Goal: Task Accomplishment & Management: Use online tool/utility

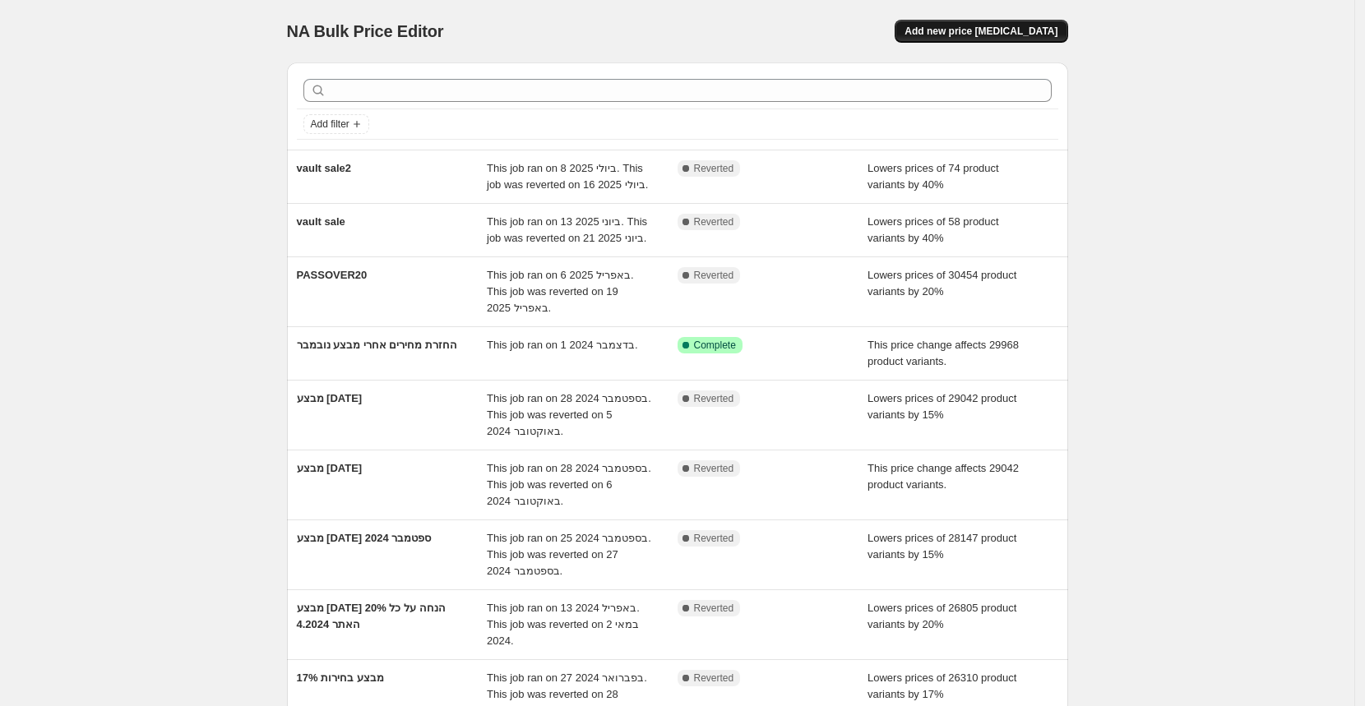
click at [968, 30] on span "Add new price change job" at bounding box center [980, 31] width 153 height 13
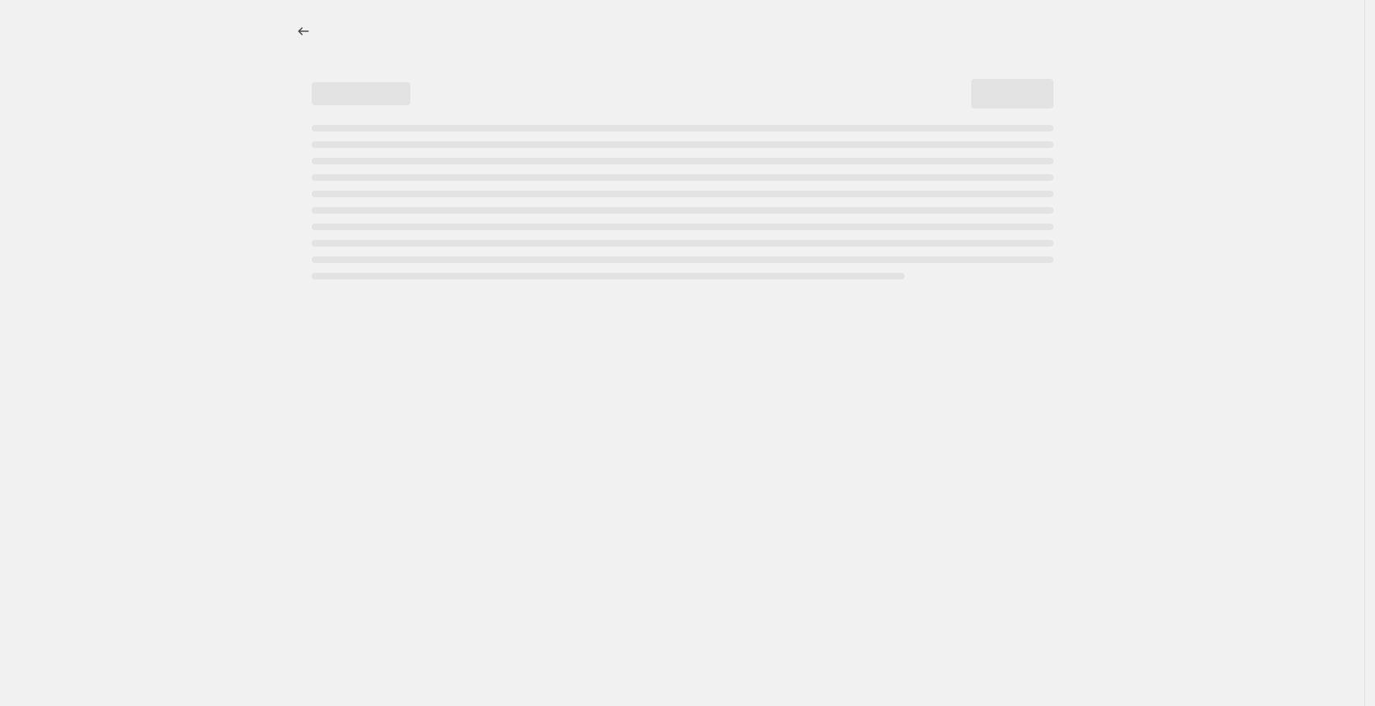
select select "percentage"
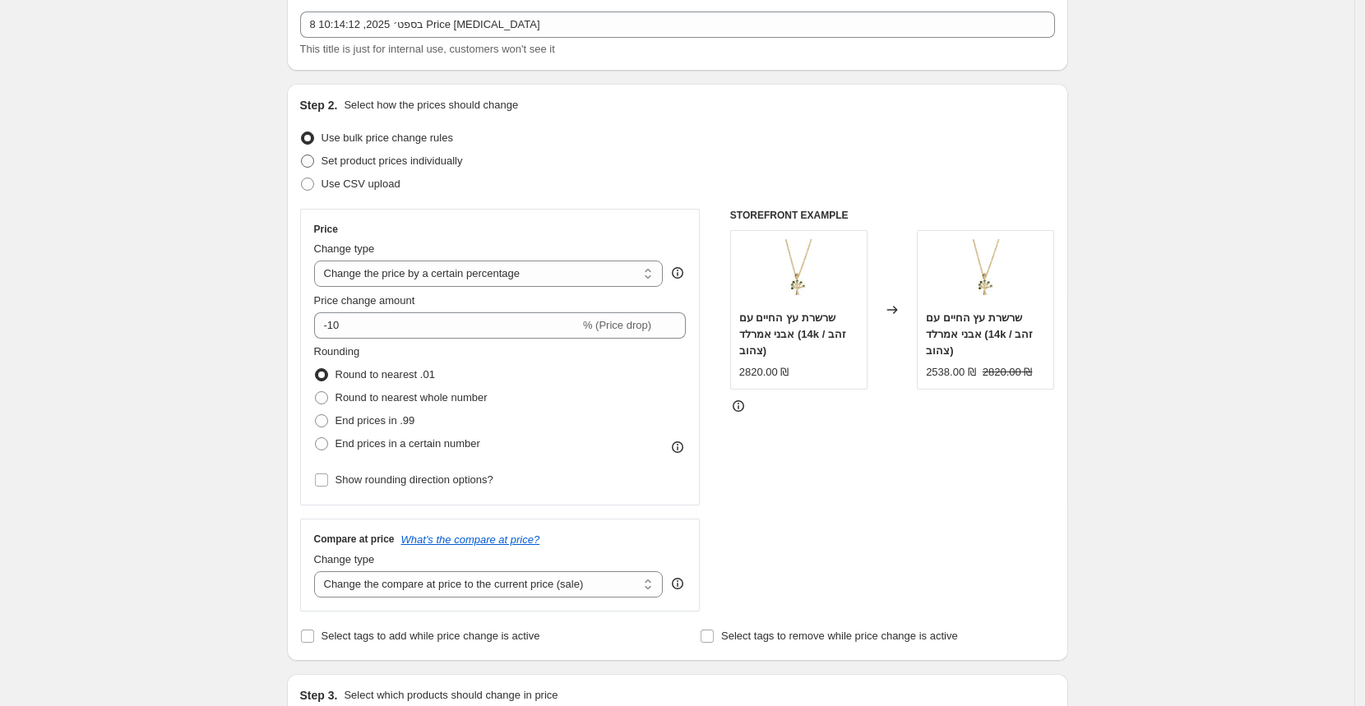
scroll to position [99, 0]
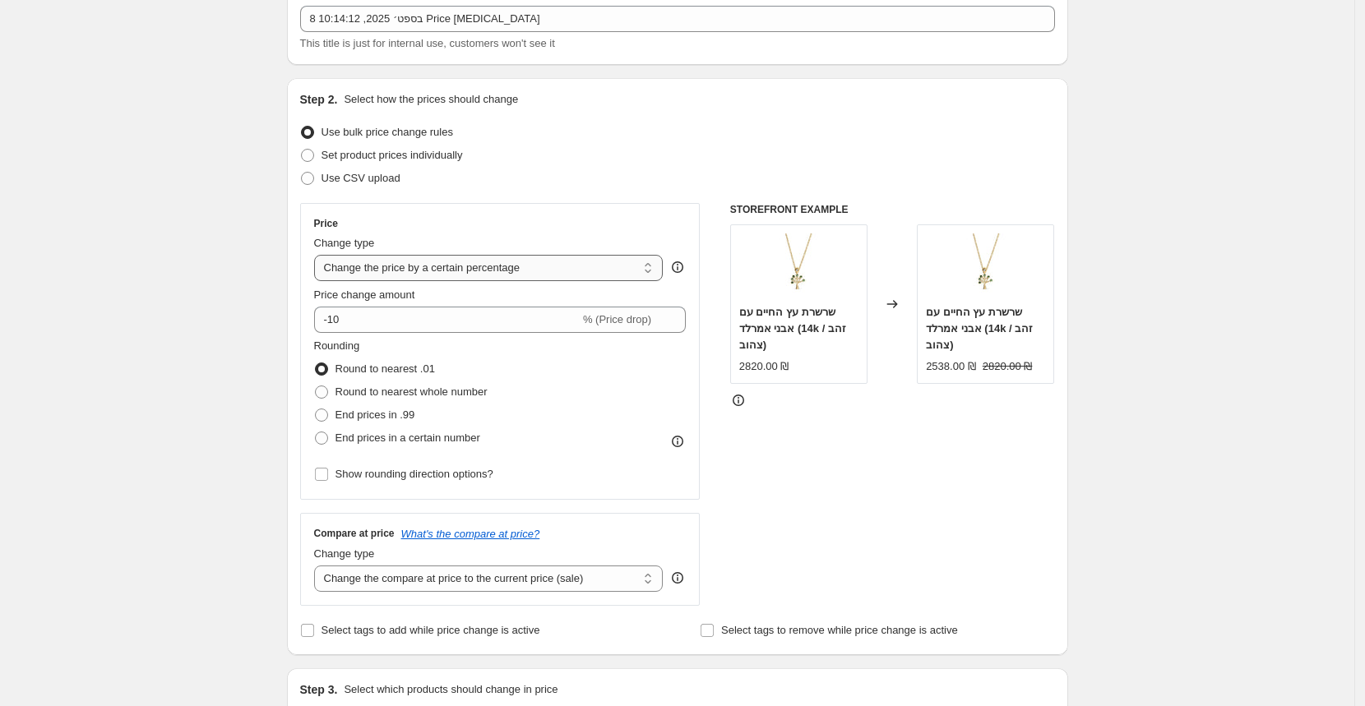
click at [369, 266] on select "Change the price to a certain amount Change the price by a certain amount Chang…" at bounding box center [488, 268] width 349 height 26
click at [318, 255] on select "Change the price to a certain amount Change the price by a certain amount Chang…" at bounding box center [488, 268] width 349 height 26
click at [369, 315] on input "-10" at bounding box center [447, 320] width 266 height 26
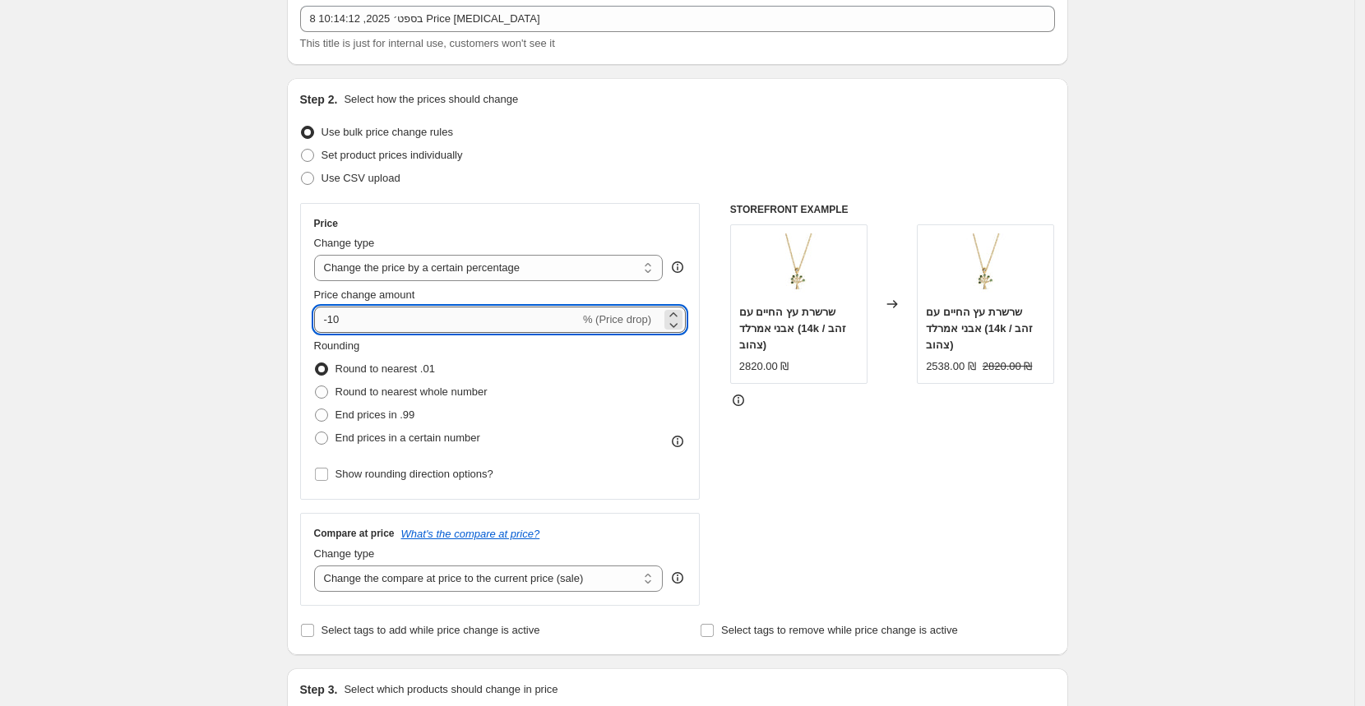
click at [369, 317] on input "-10" at bounding box center [447, 320] width 266 height 26
drag, startPoint x: 339, startPoint y: 319, endPoint x: 349, endPoint y: 318, distance: 10.7
click at [349, 318] on input "-10" at bounding box center [447, 320] width 266 height 26
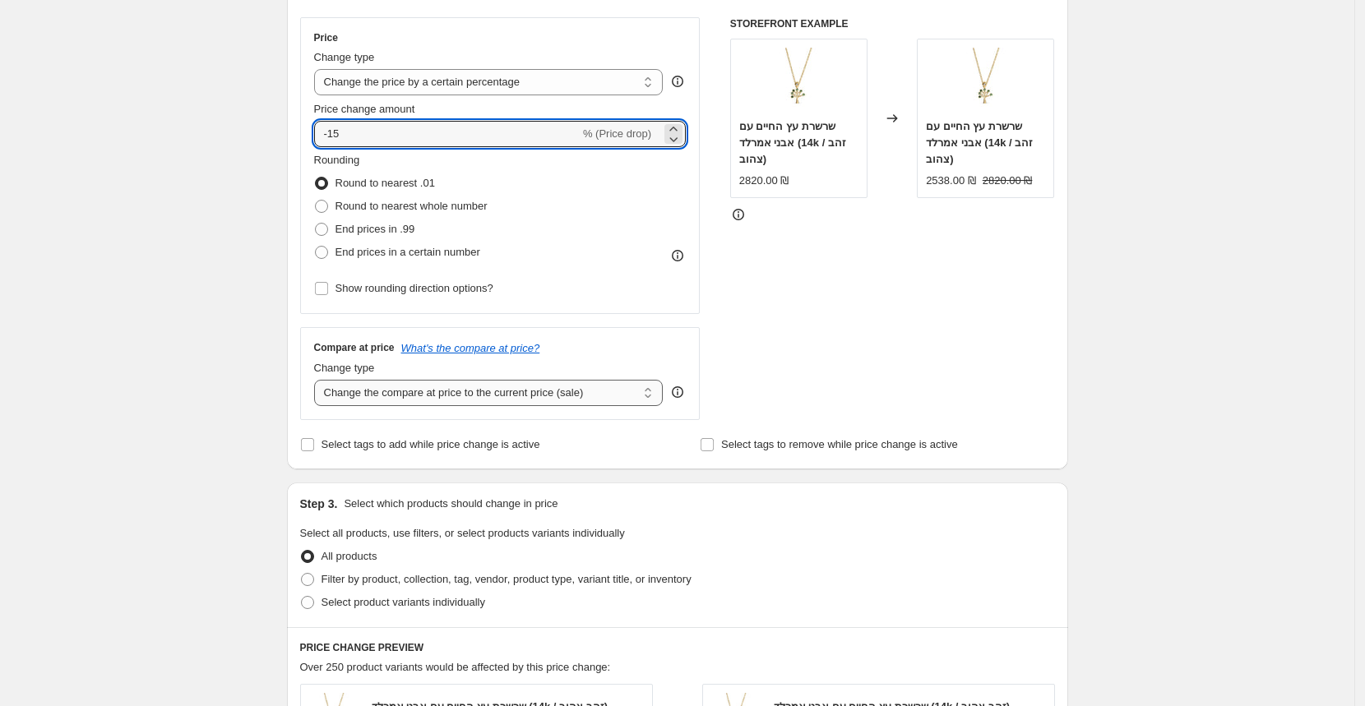
scroll to position [286, 0]
type input "-15"
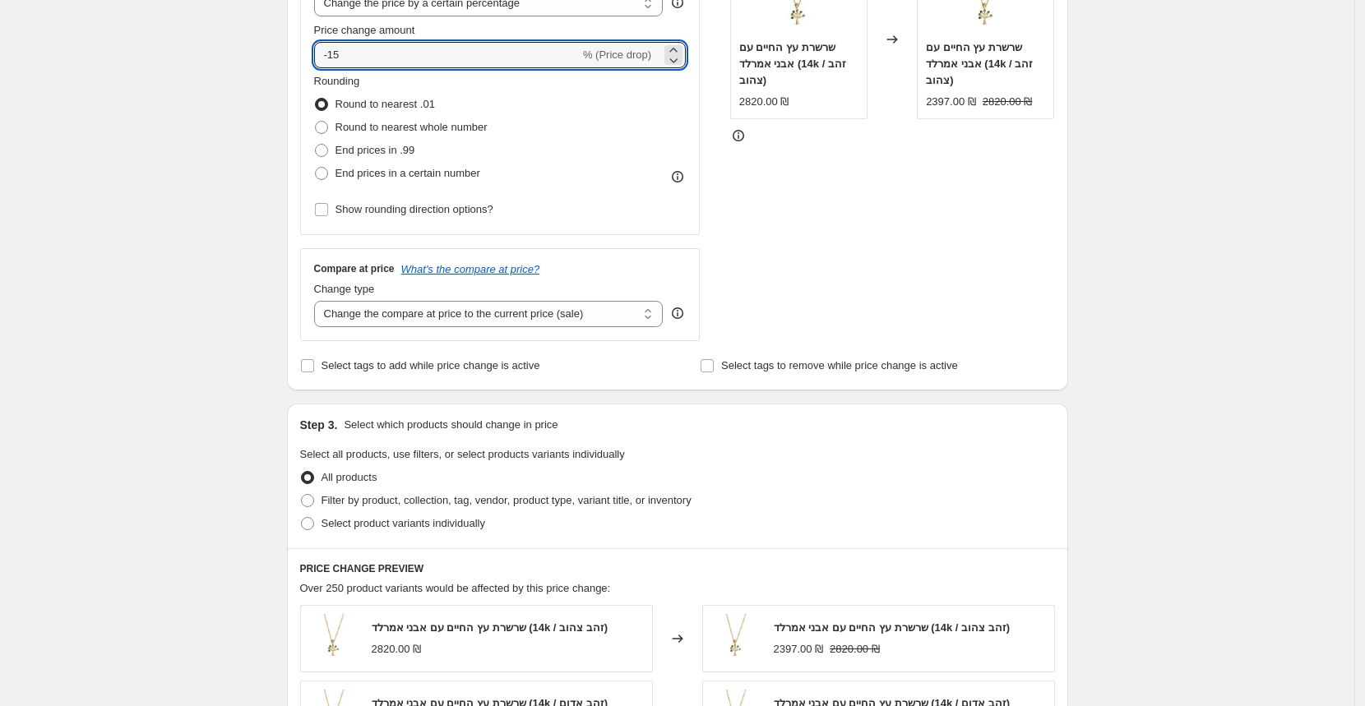
scroll to position [366, 0]
click at [401, 363] on span "Select tags to add while price change is active" at bounding box center [430, 364] width 219 height 12
click at [314, 363] on input "Select tags to add while price change is active" at bounding box center [307, 364] width 13 height 13
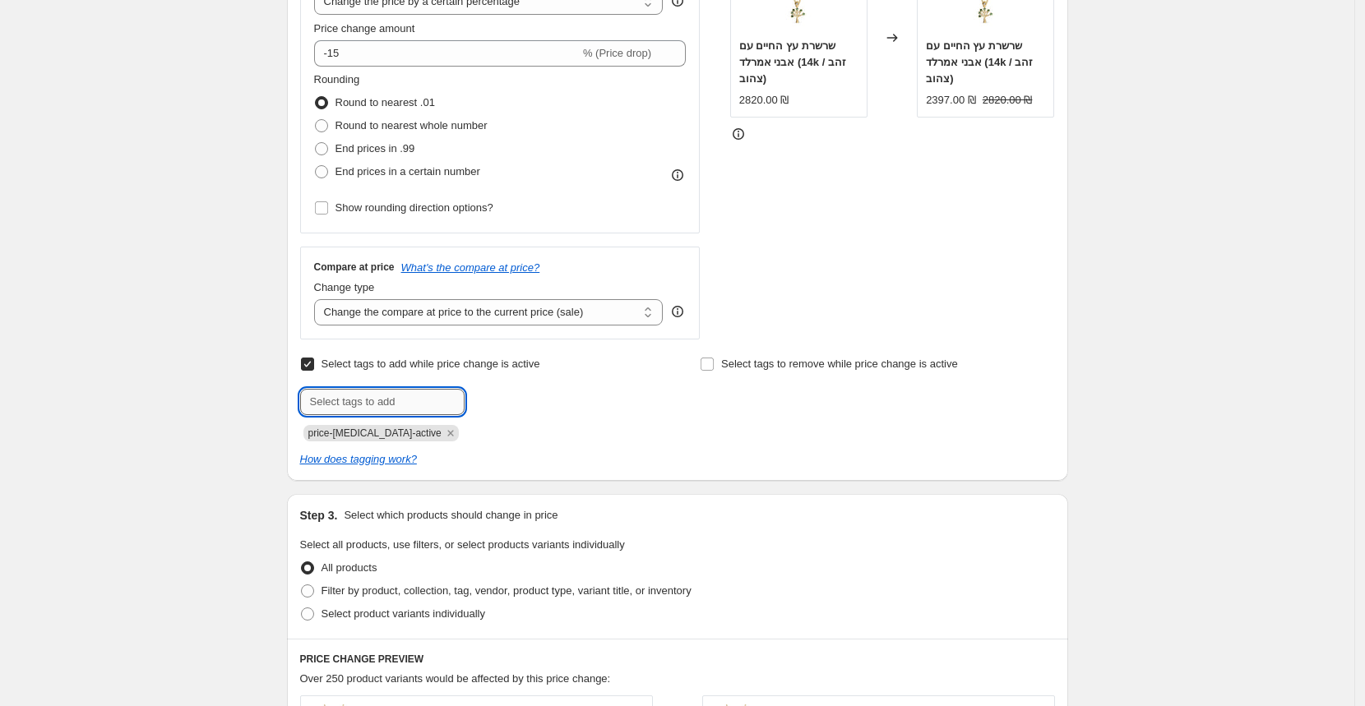
click at [387, 399] on input "text" at bounding box center [382, 402] width 164 height 26
click at [314, 365] on input "Select tags to add while price change is active" at bounding box center [307, 364] width 13 height 13
checkbox input "false"
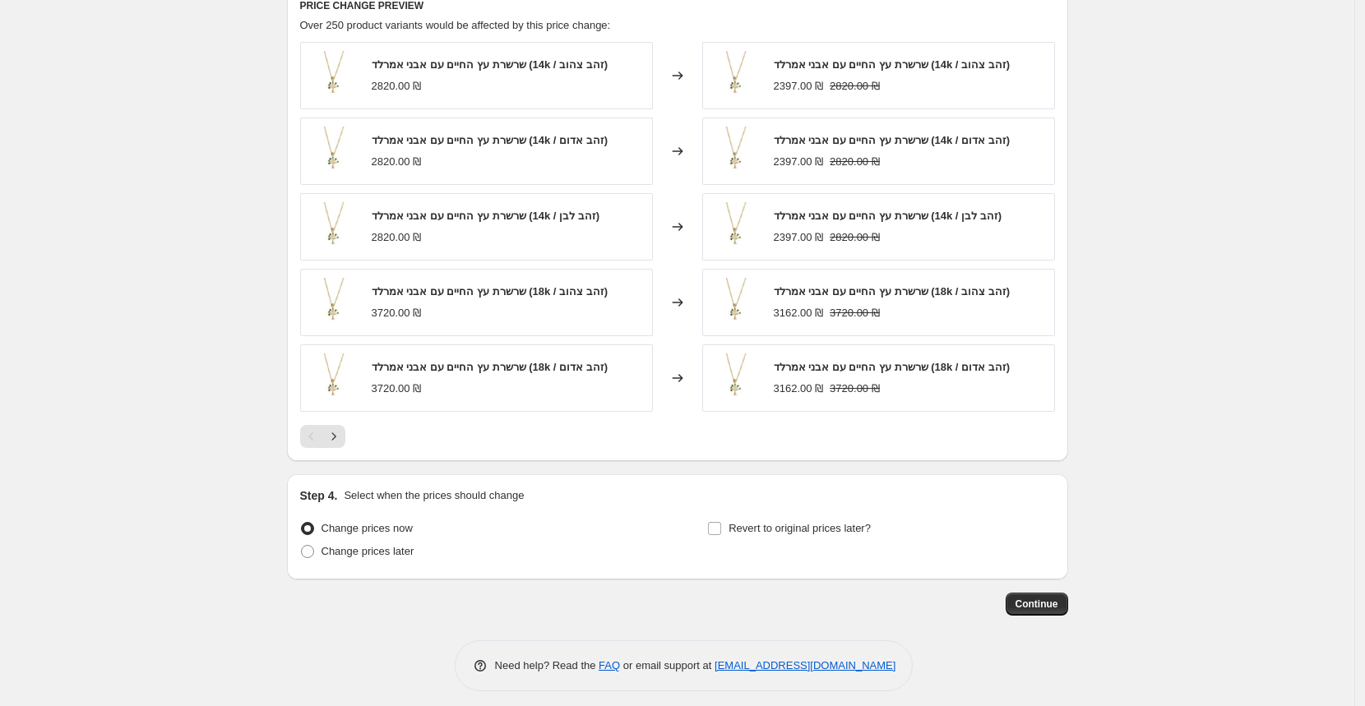
scroll to position [931, 0]
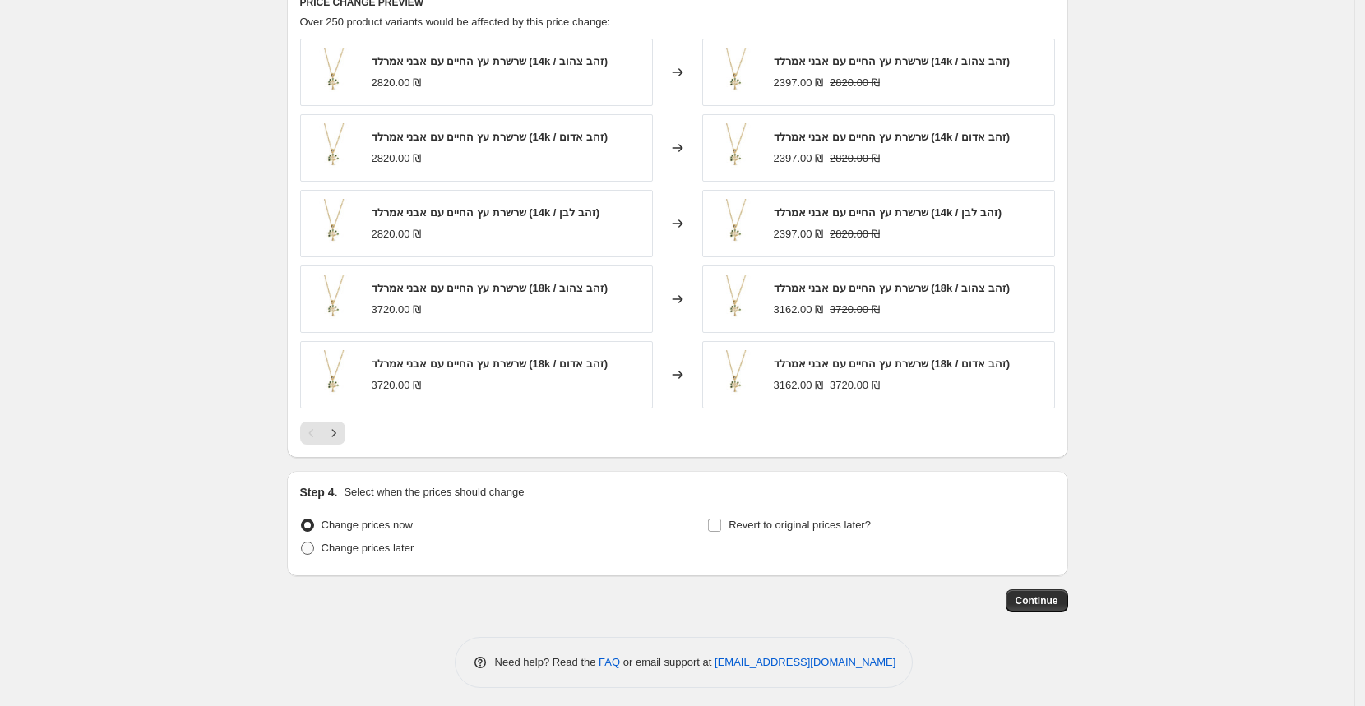
click at [379, 544] on span "Change prices later" at bounding box center [367, 548] width 93 height 12
click at [302, 543] on input "Change prices later" at bounding box center [301, 542] width 1 height 1
radio input "true"
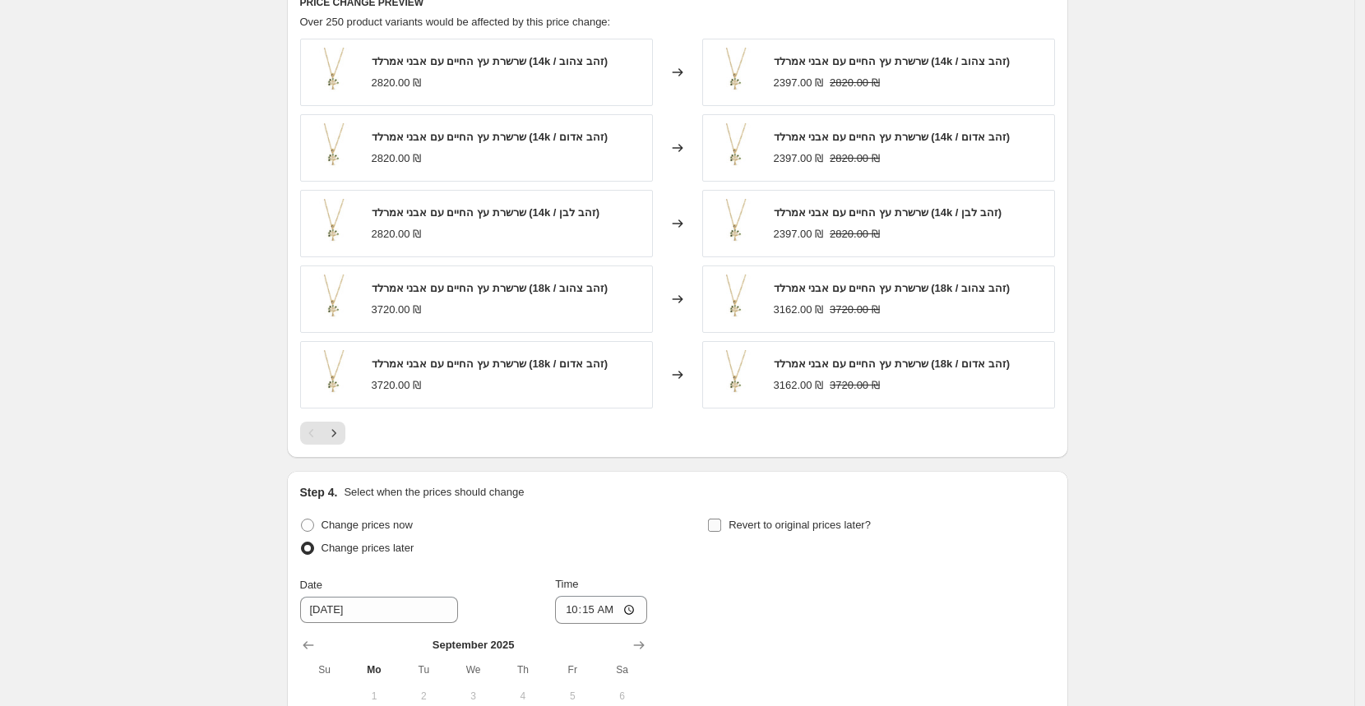
click at [756, 519] on span "Revert to original prices later?" at bounding box center [799, 525] width 142 height 12
click at [721, 519] on input "Revert to original prices later?" at bounding box center [714, 525] width 13 height 13
checkbox input "true"
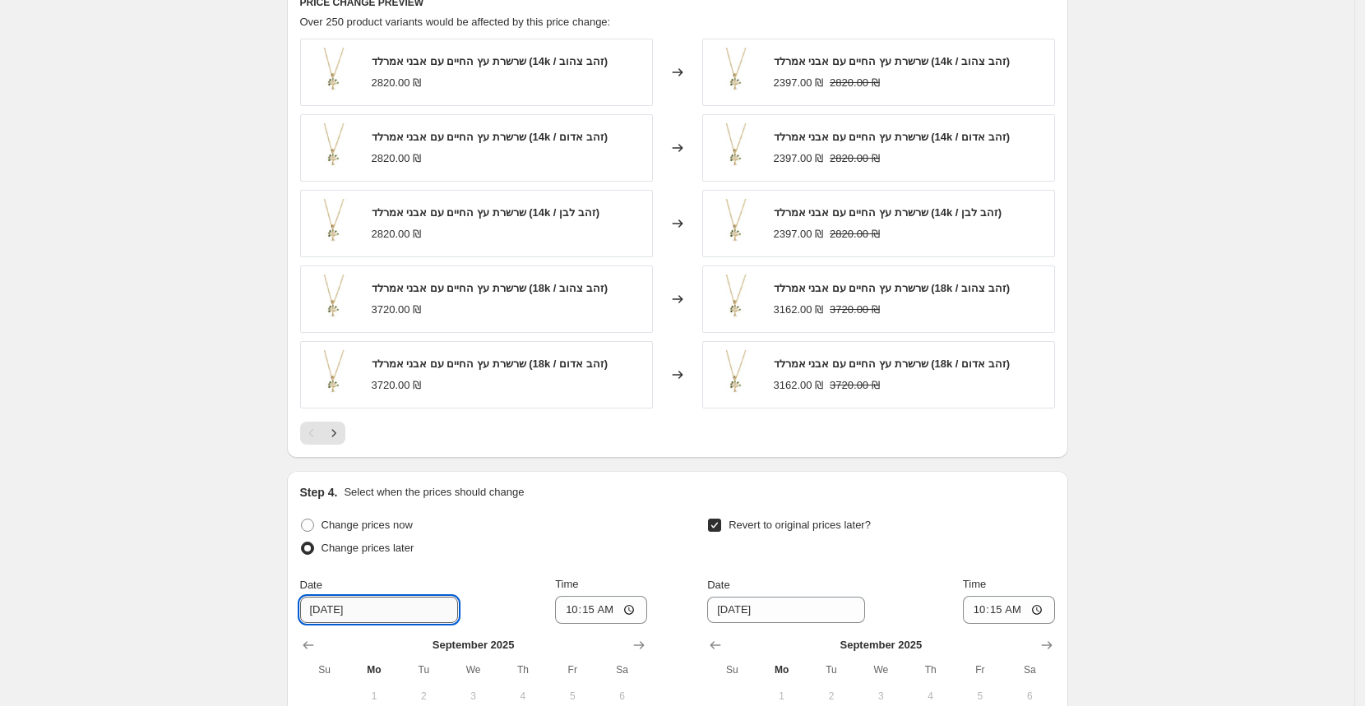
click at [360, 599] on input "9/9/2025" at bounding box center [379, 610] width 158 height 26
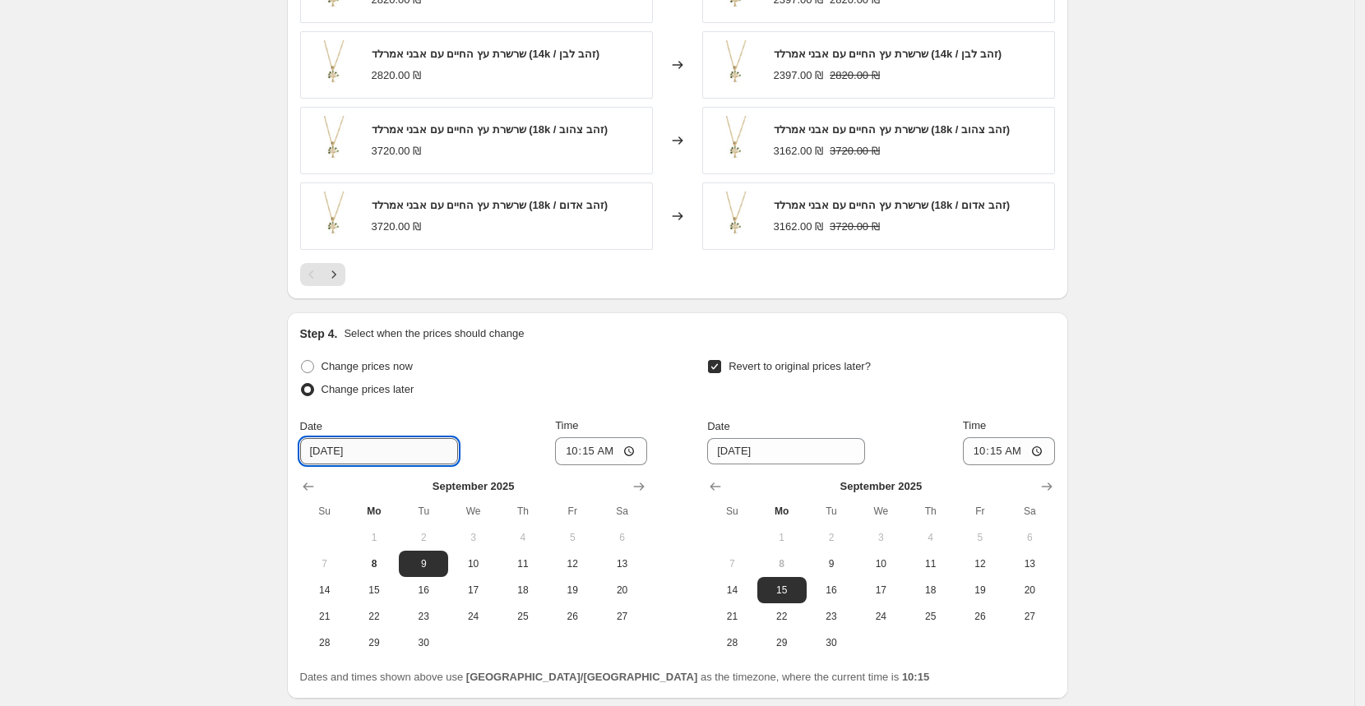
scroll to position [1094, 0]
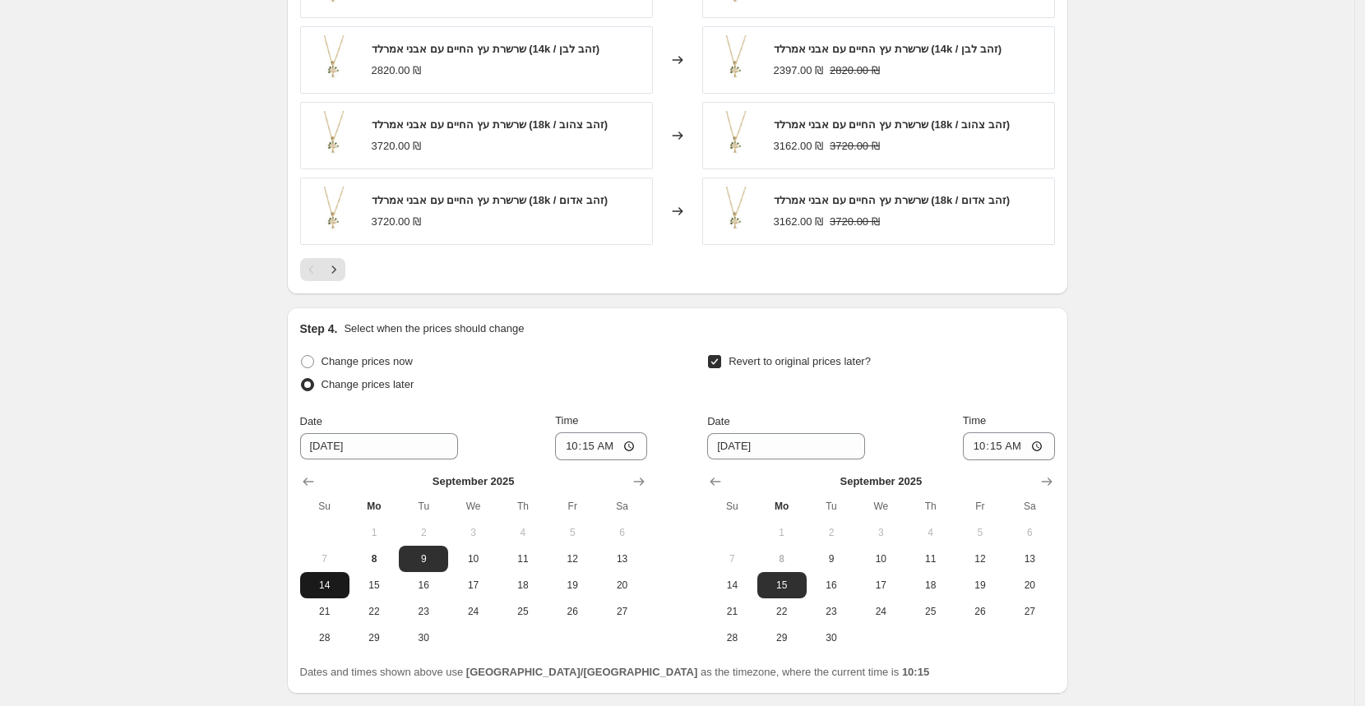
click at [319, 585] on span "14" at bounding box center [325, 585] width 36 height 13
type input "9/14/2025"
click at [617, 443] on input "10:15" at bounding box center [601, 446] width 92 height 28
click at [594, 441] on input "10:15" at bounding box center [601, 446] width 92 height 28
type input "07:15"
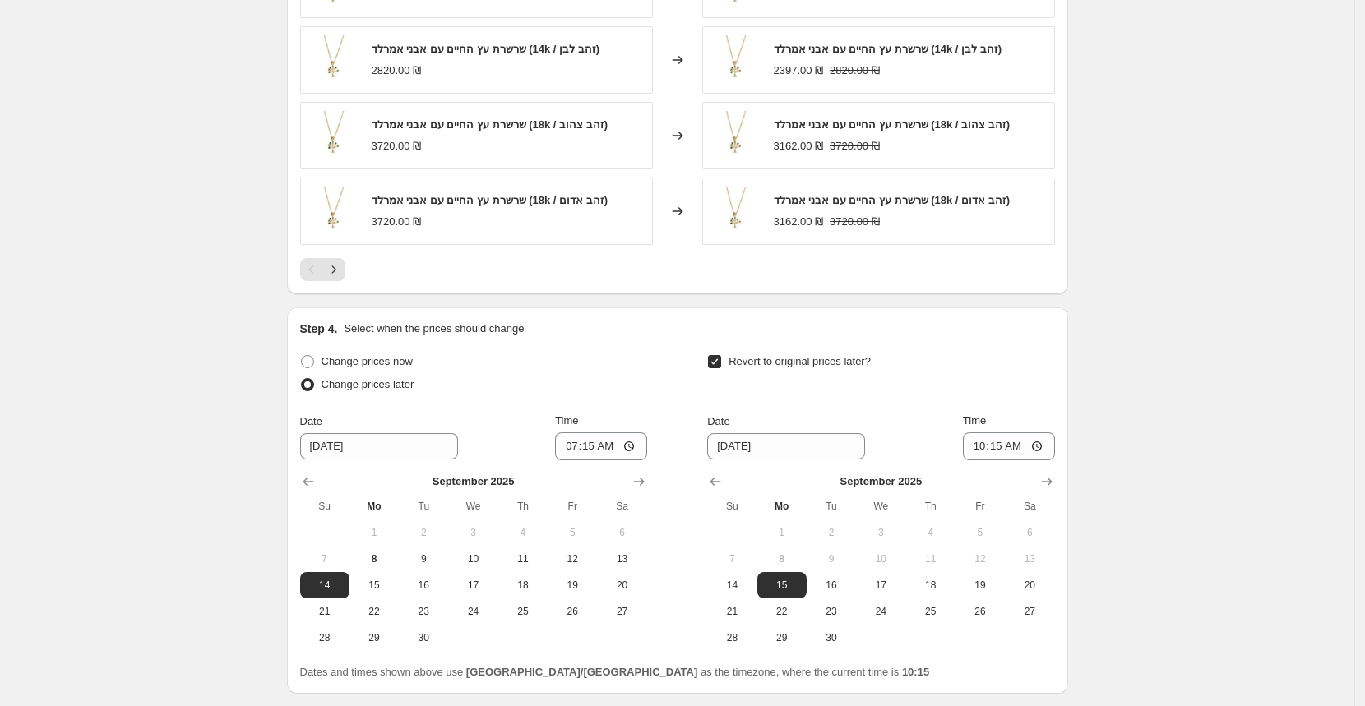
click at [541, 387] on div "Change prices later" at bounding box center [473, 384] width 347 height 23
click at [626, 560] on button "13" at bounding box center [621, 559] width 49 height 26
type input "9/13/2025"
click at [608, 424] on div "Time 07:15" at bounding box center [601, 437] width 92 height 48
click at [608, 434] on input "07:15" at bounding box center [601, 446] width 92 height 28
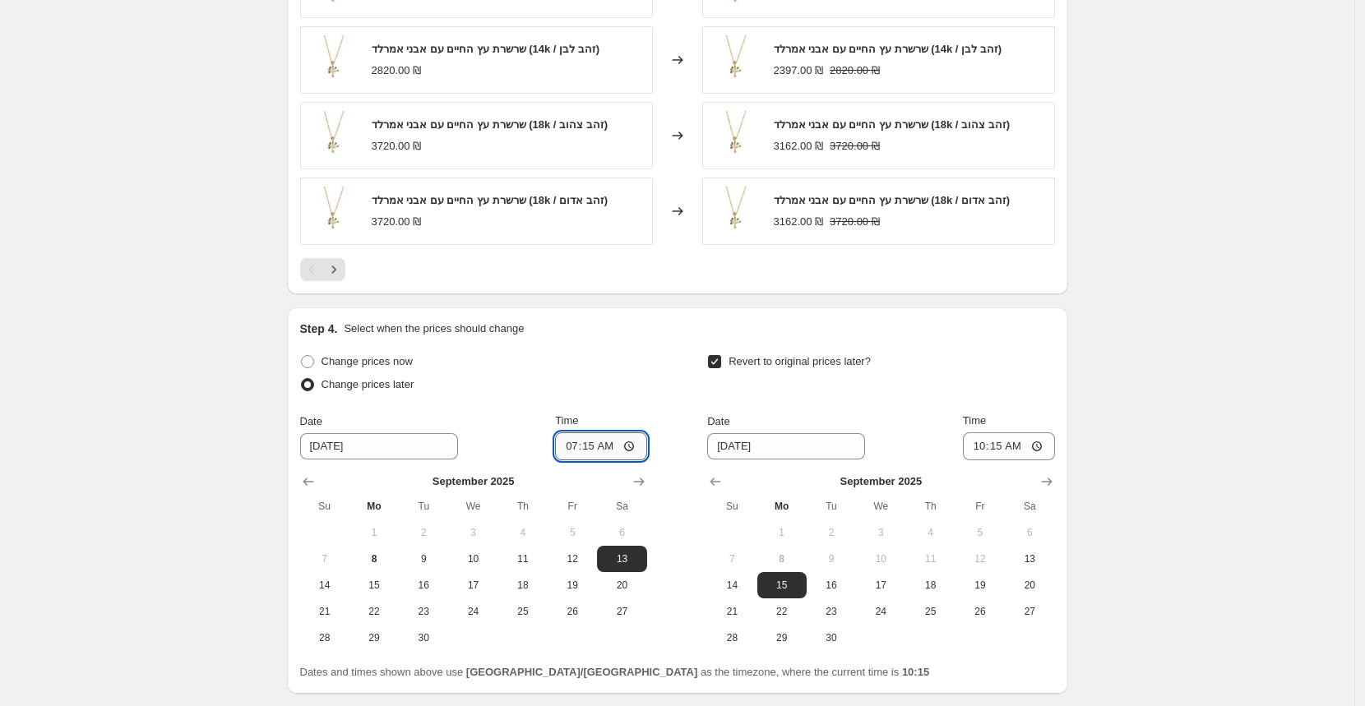
click at [591, 436] on input "07:15" at bounding box center [601, 446] width 92 height 28
type input "01:01"
click at [792, 441] on input "9/15/2025" at bounding box center [786, 446] width 158 height 26
click at [765, 441] on input "9/15/2025" at bounding box center [786, 446] width 158 height 26
click at [749, 441] on input "9/15/2025" at bounding box center [786, 446] width 158 height 26
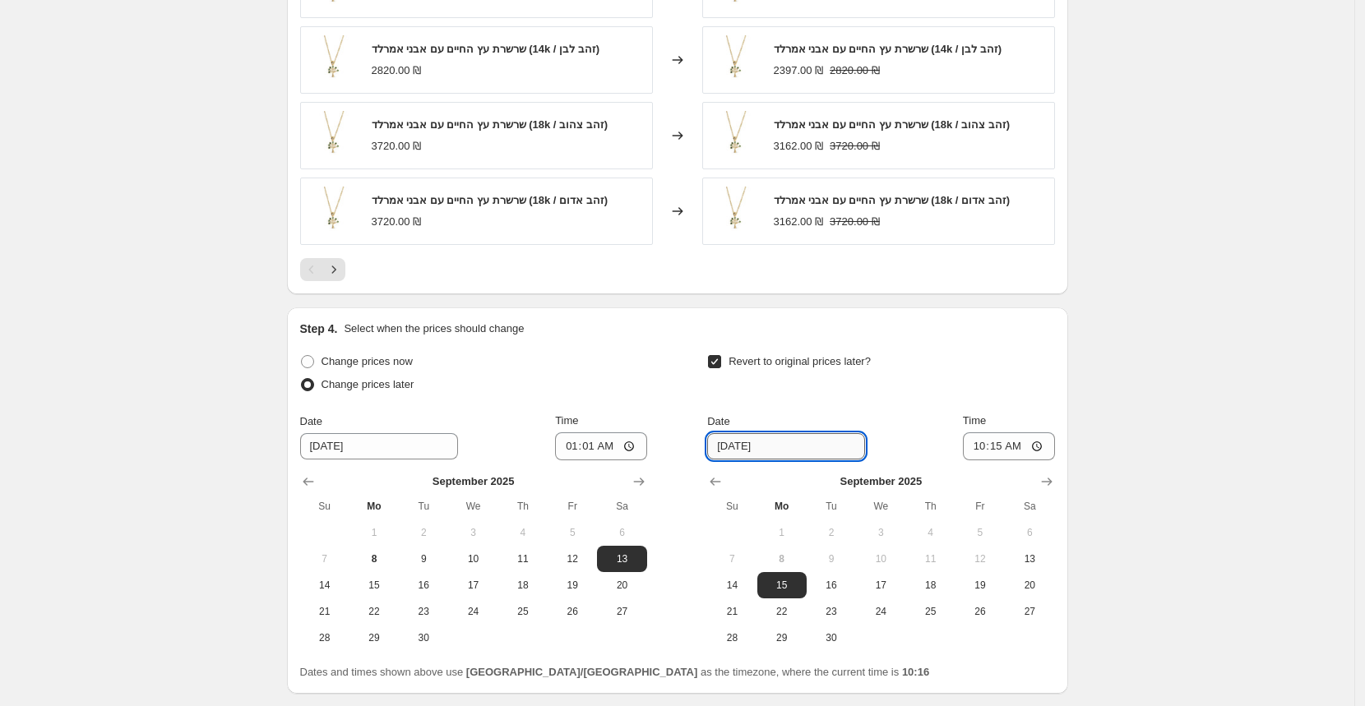
click at [756, 440] on input "9/15/2025" at bounding box center [786, 446] width 158 height 26
click at [948, 605] on span "25" at bounding box center [930, 611] width 36 height 13
type input "9/25/2025"
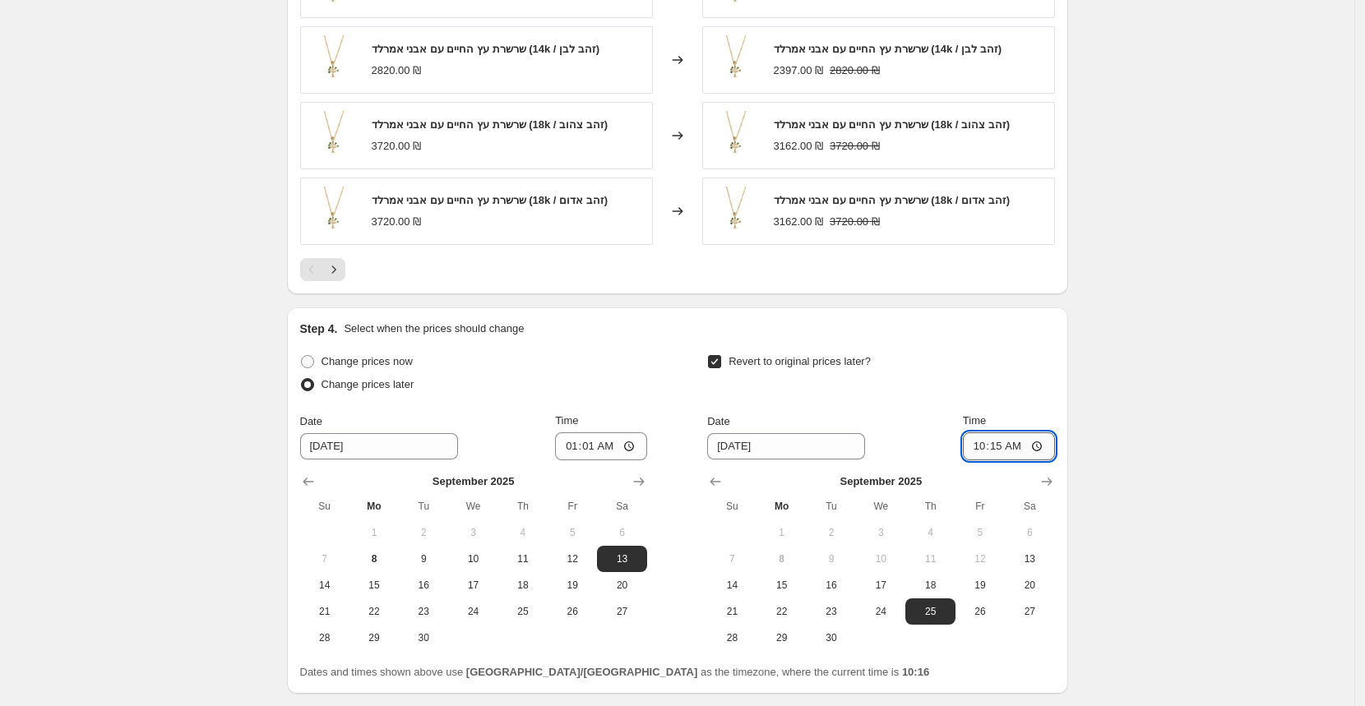
click at [1037, 443] on input "10:15" at bounding box center [1009, 446] width 92 height 28
click at [1004, 439] on input "10:15" at bounding box center [1009, 446] width 92 height 28
type input "23:59"
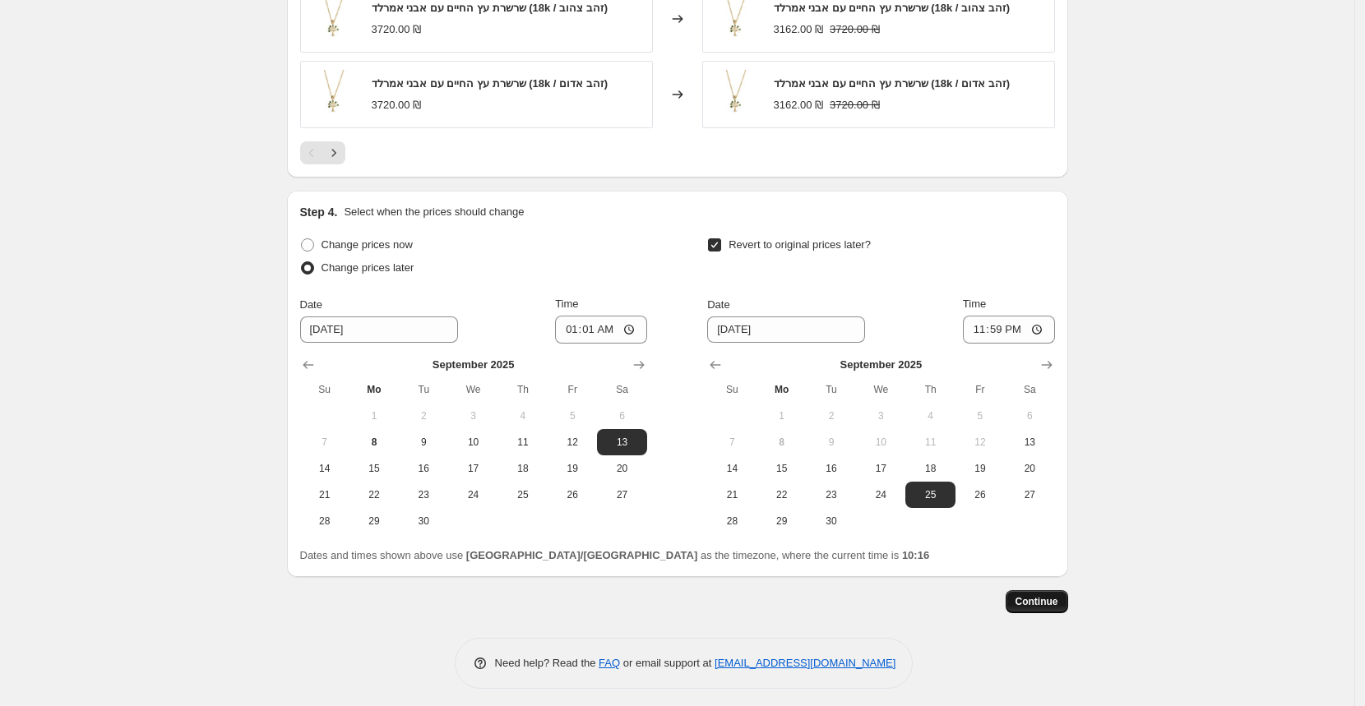
click at [1033, 595] on span "Continue" at bounding box center [1036, 601] width 43 height 13
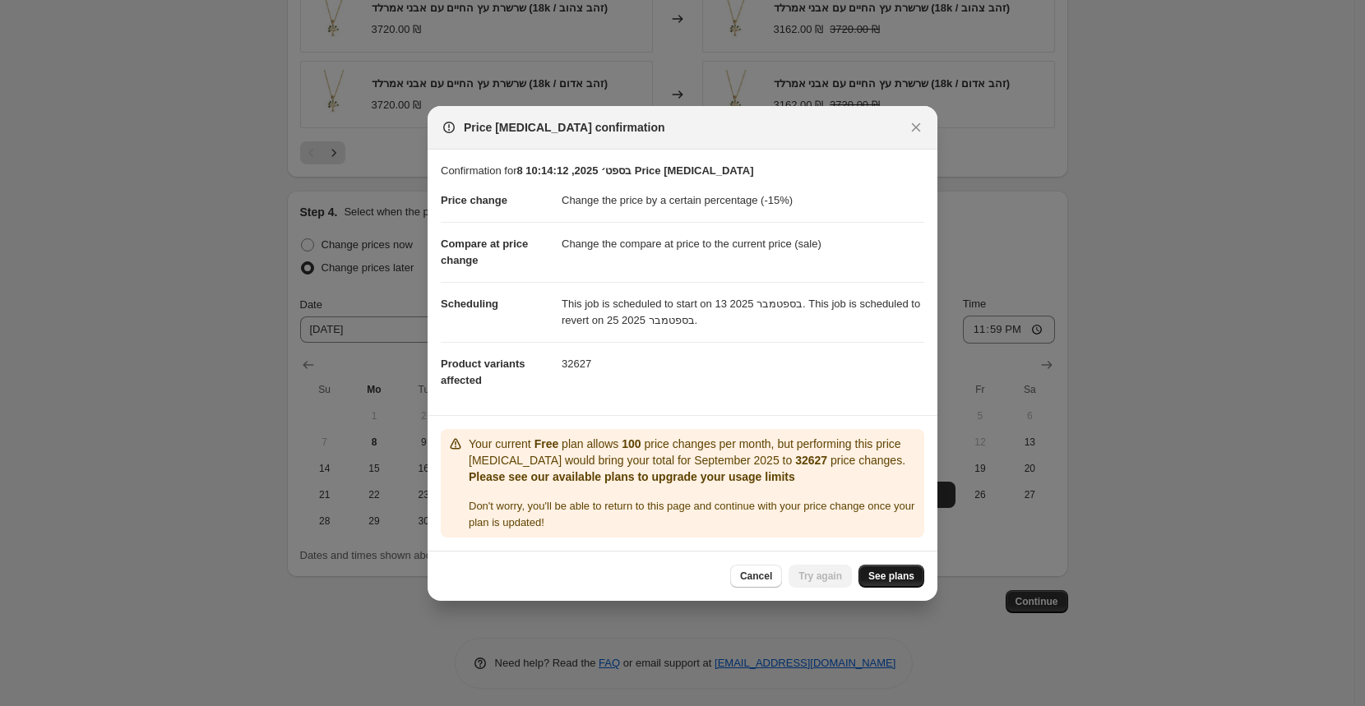
click at [902, 583] on span "See plans" at bounding box center [891, 576] width 46 height 13
click at [760, 583] on span "Cancel" at bounding box center [756, 576] width 32 height 13
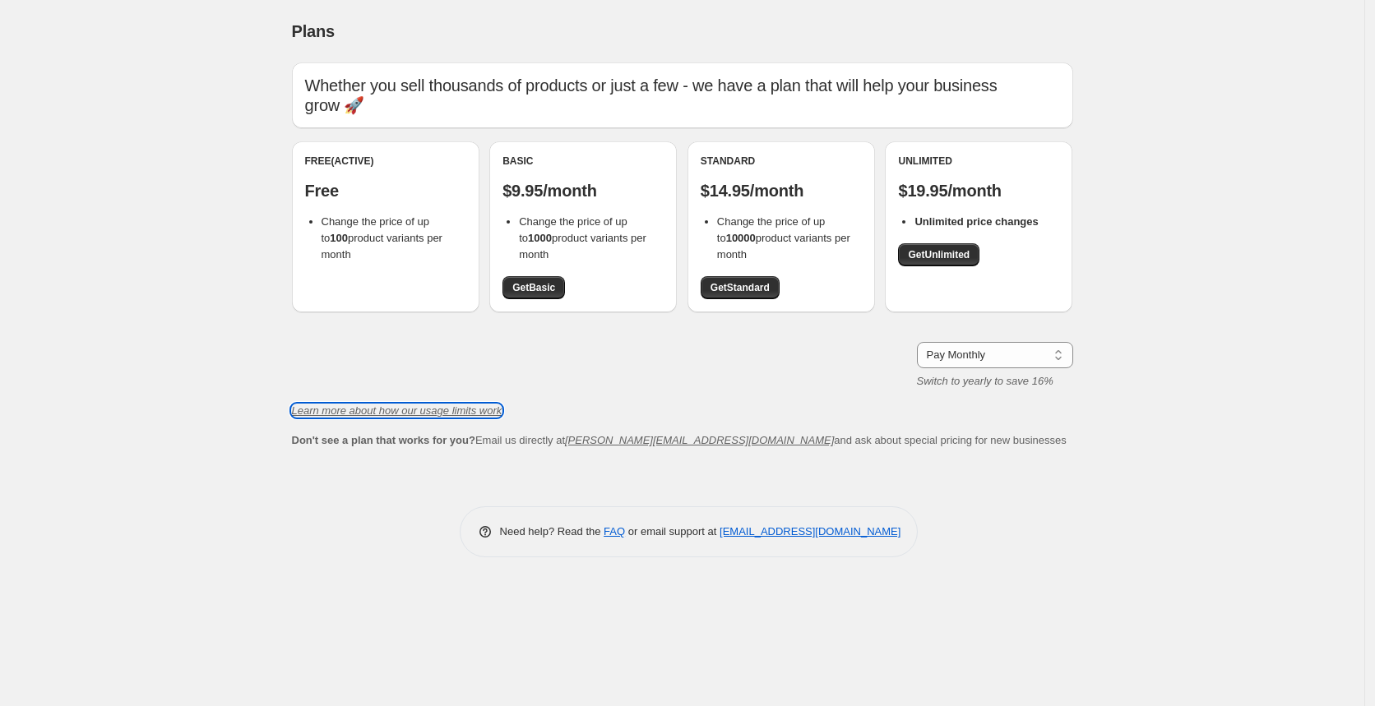
click at [445, 405] on icon "Learn more about how our usage limits work" at bounding box center [397, 411] width 210 height 12
